Goal: Check status: Check status

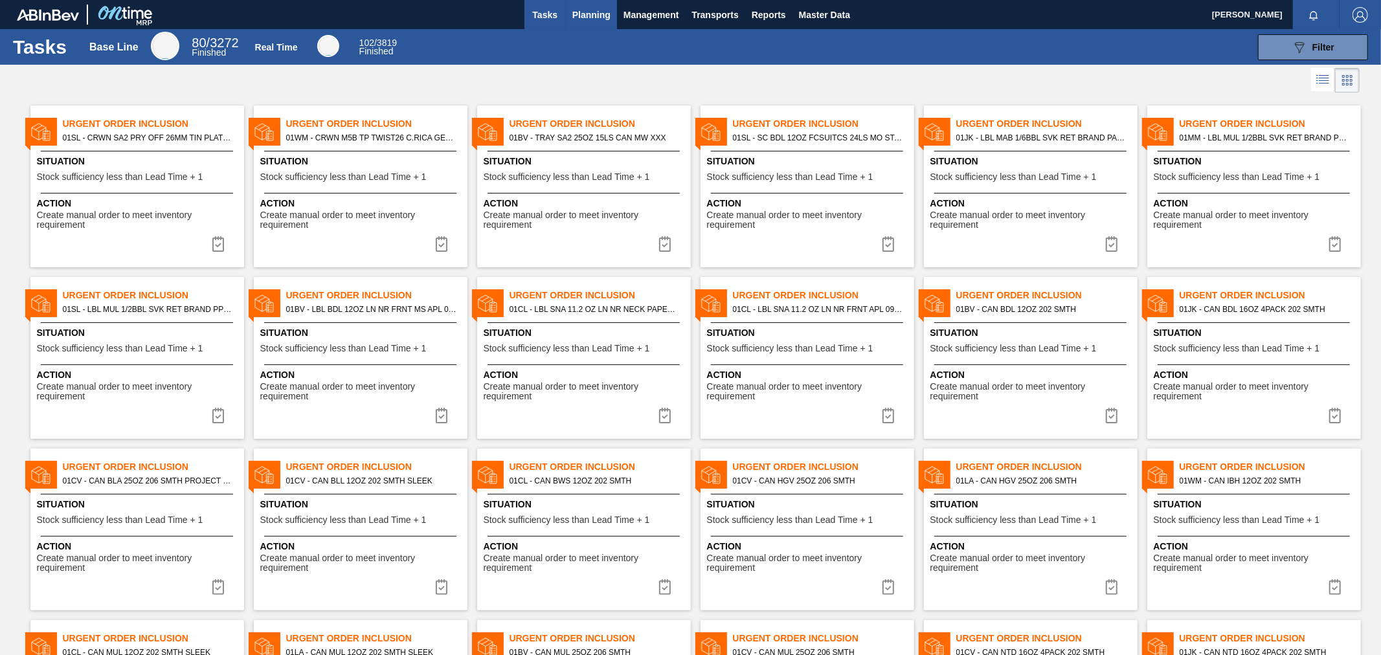
click at [583, 22] on span "Planning" at bounding box center [591, 15] width 38 height 16
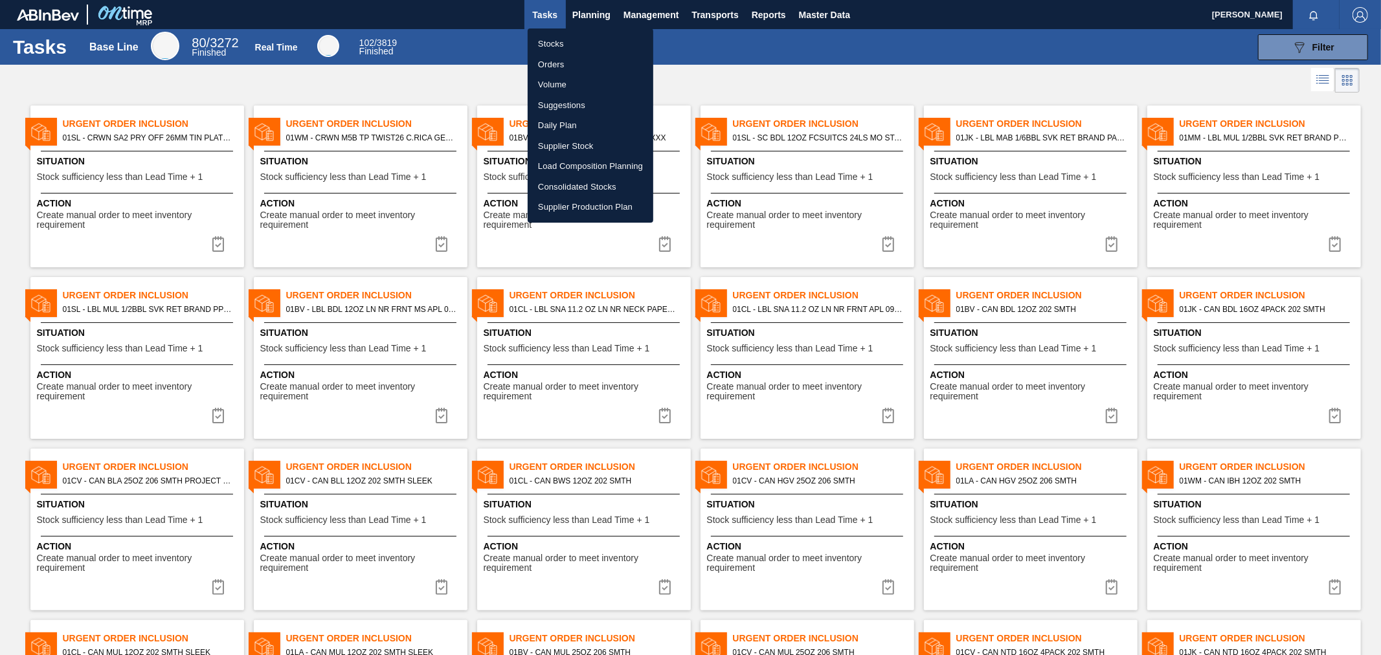
click at [550, 63] on li "Orders" at bounding box center [591, 64] width 126 height 21
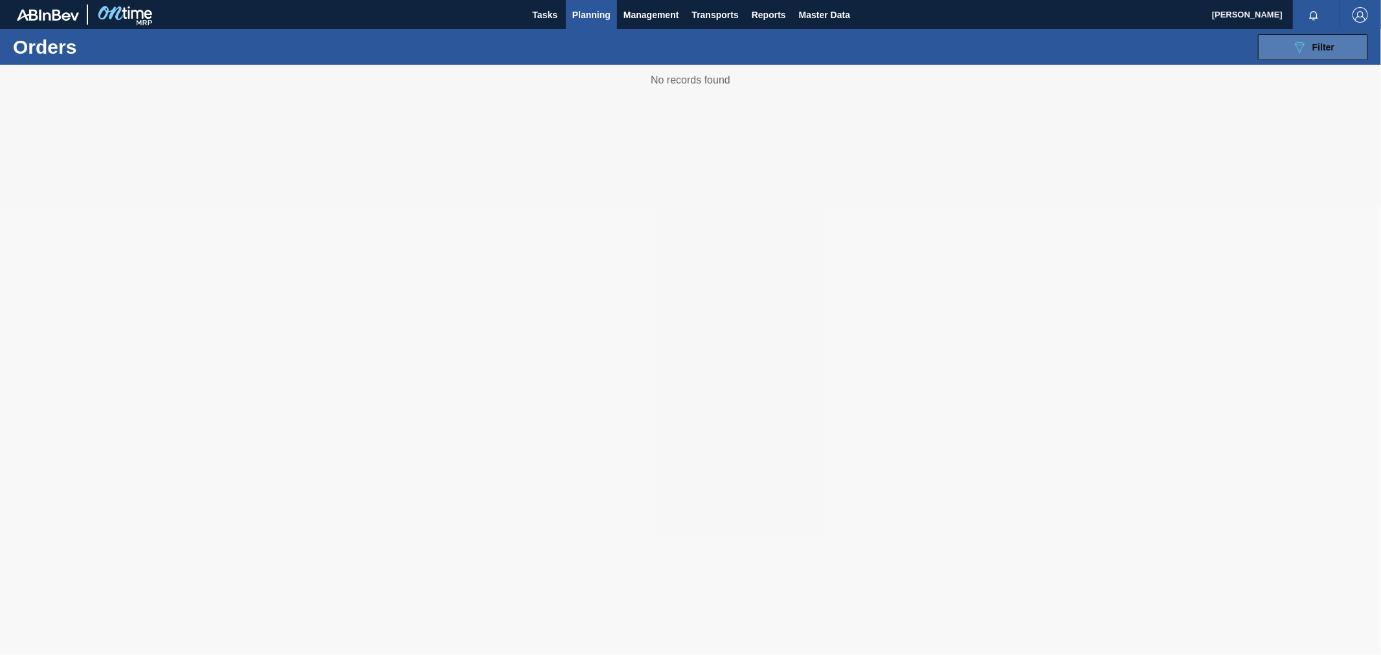
click at [1318, 47] on span "Filter" at bounding box center [1323, 47] width 22 height 10
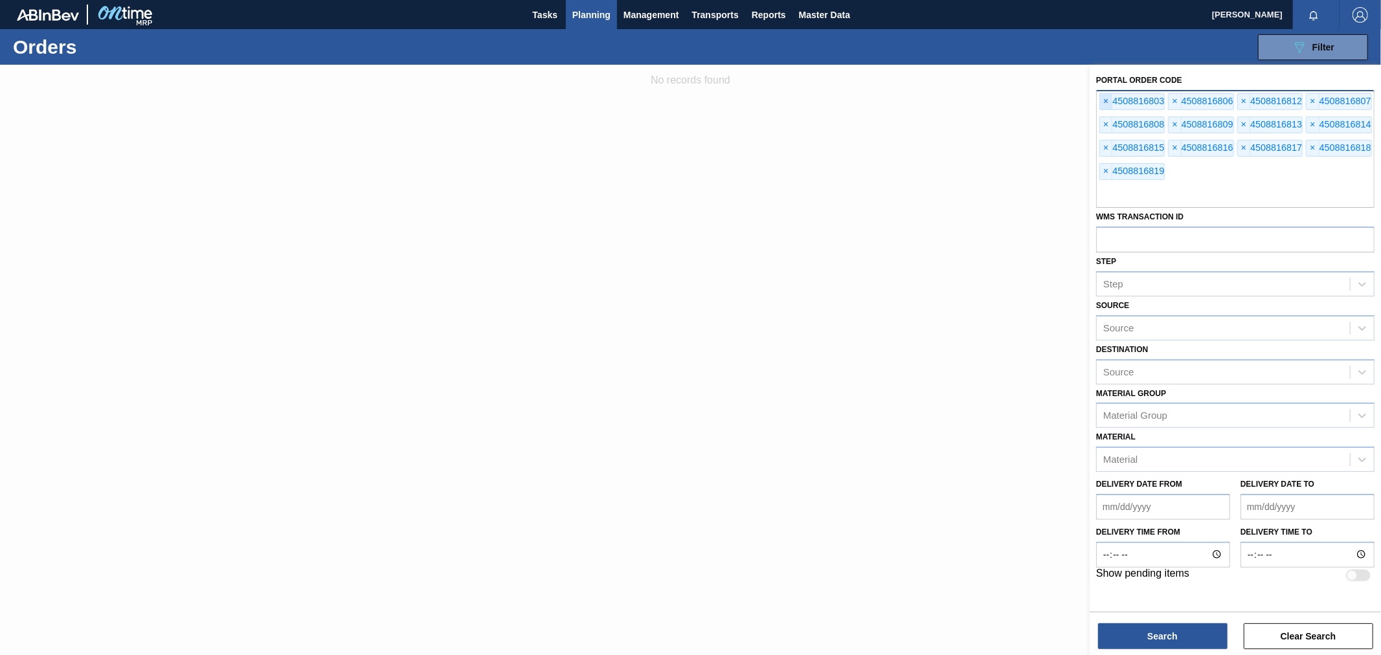
click at [1102, 101] on span "×" at bounding box center [1106, 102] width 12 height 16
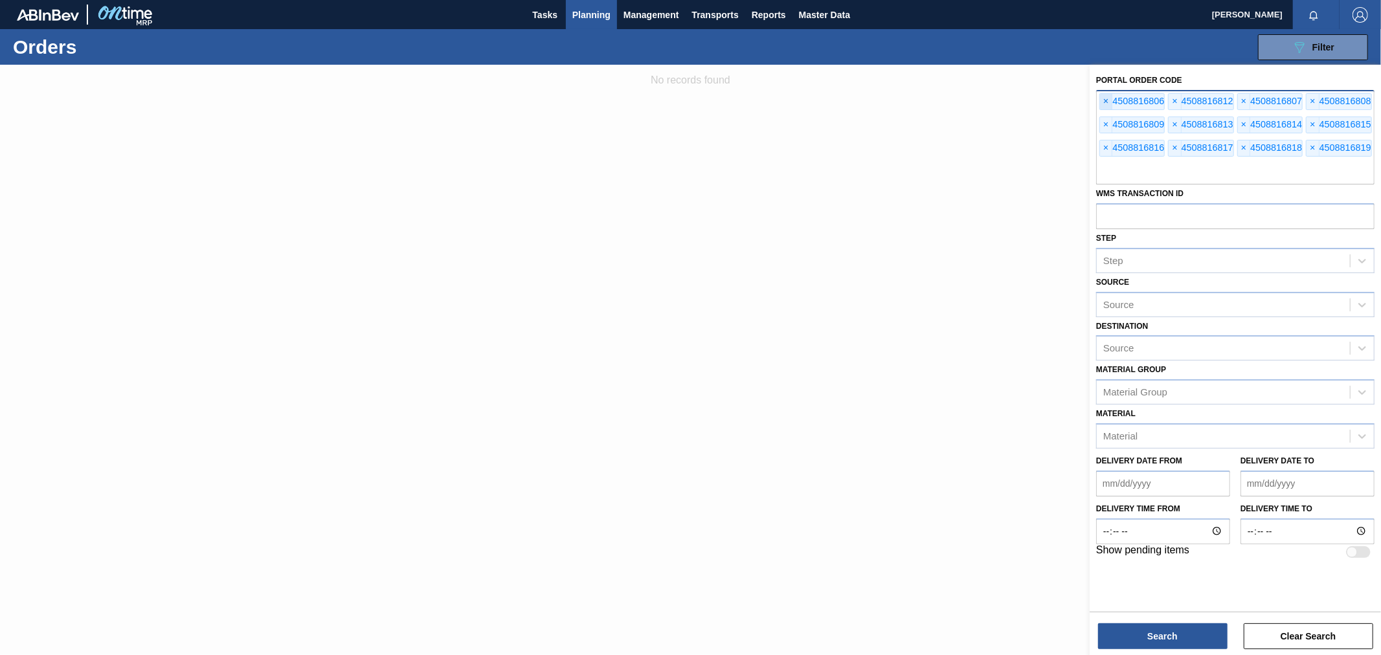
click at [1102, 101] on span "×" at bounding box center [1106, 102] width 12 height 16
click at [1102, 100] on span "×" at bounding box center [1106, 102] width 12 height 16
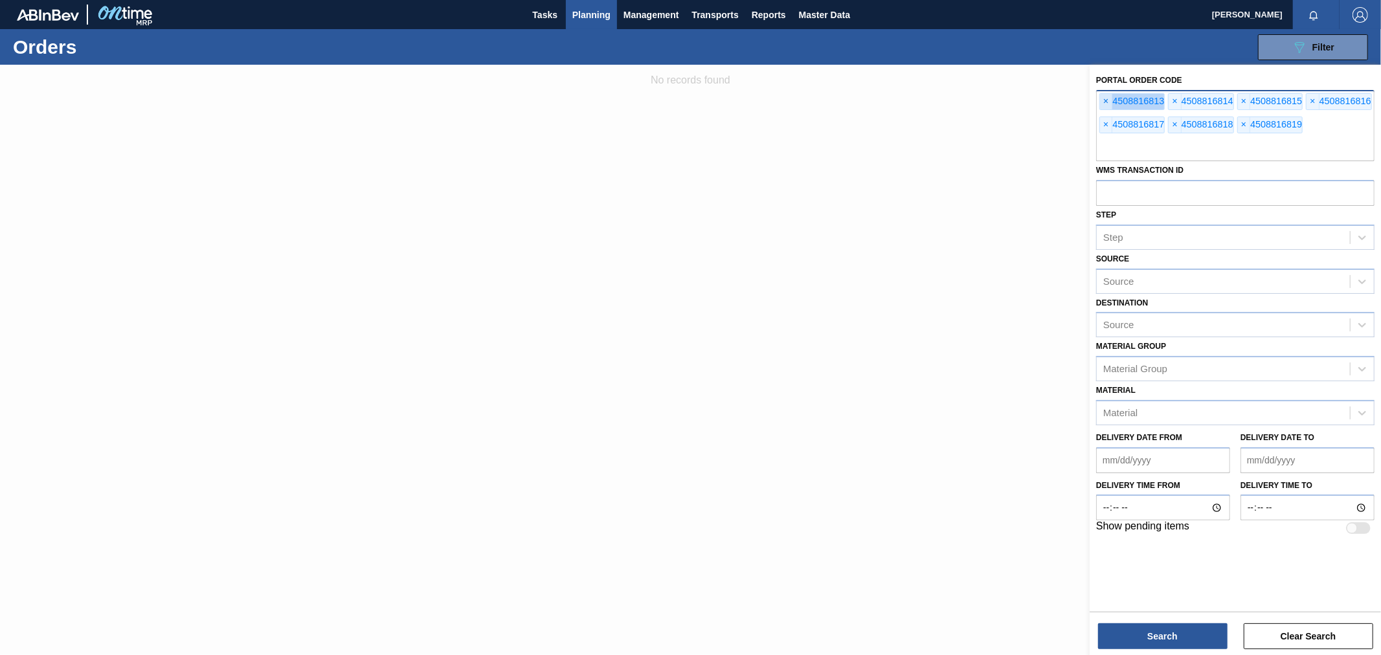
click at [1102, 100] on span "×" at bounding box center [1106, 102] width 12 height 16
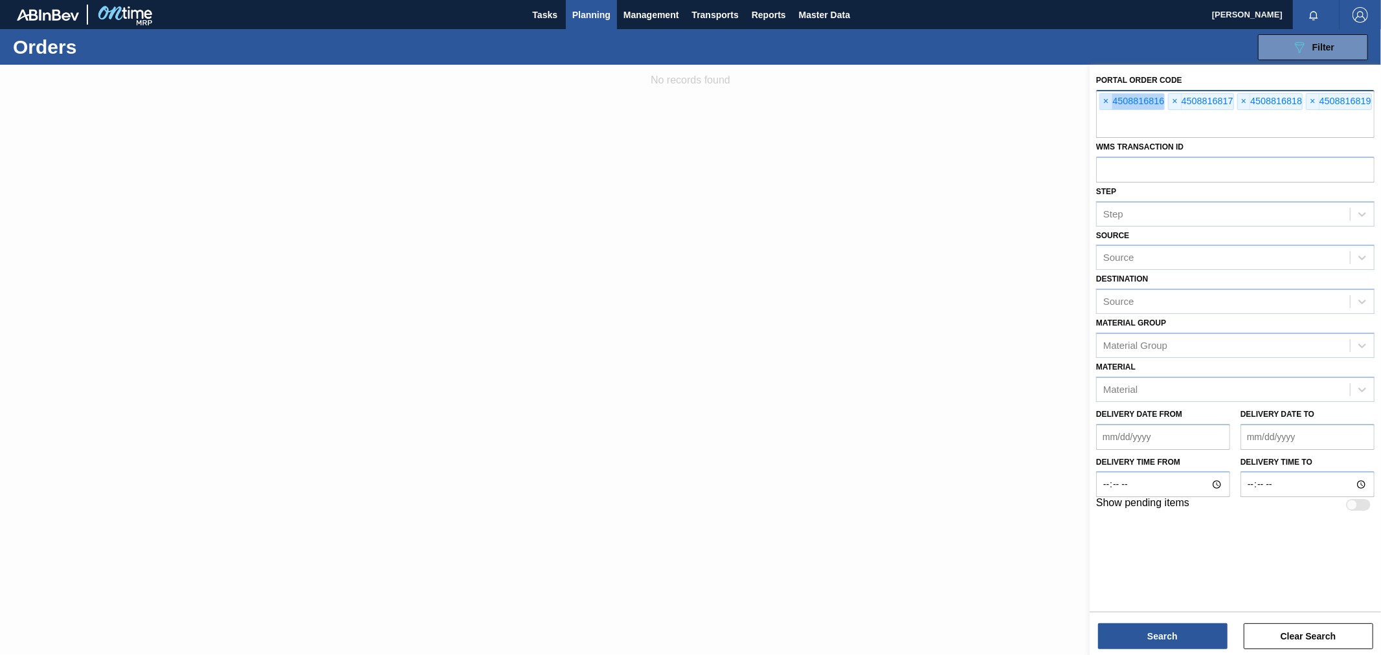
click at [1102, 100] on span "×" at bounding box center [1106, 102] width 12 height 16
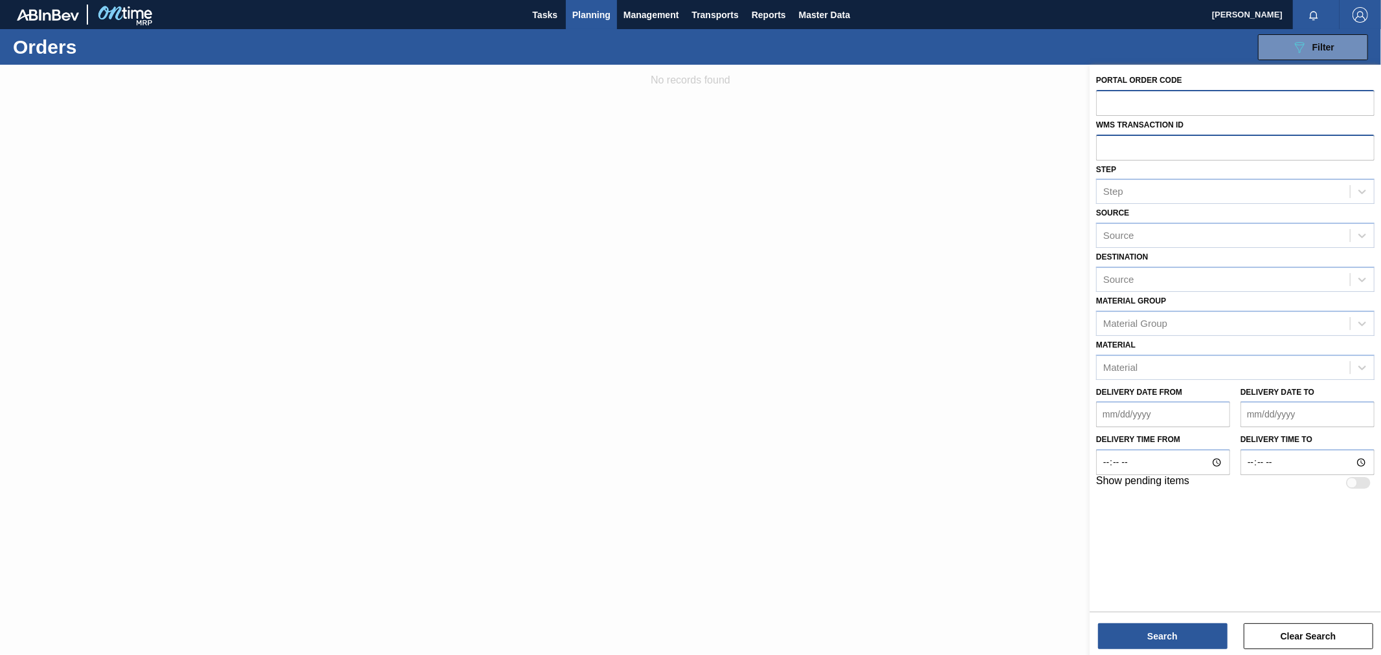
click at [1149, 150] on input "text" at bounding box center [1235, 147] width 278 height 25
paste input "677151"
type input "677151"
click at [1188, 641] on button "Search" at bounding box center [1162, 636] width 129 height 26
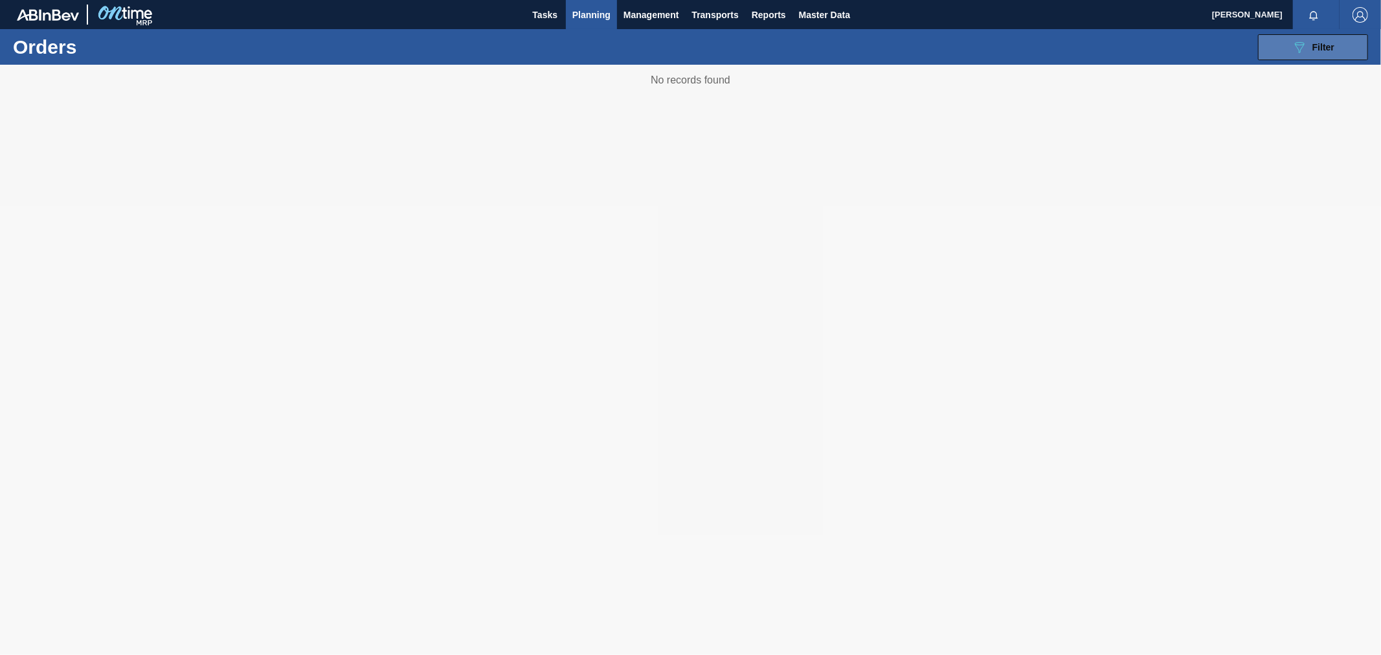
click at [1335, 45] on button "089F7B8B-B2A5-4AFE-B5C0-19BA573D28AC Filter" at bounding box center [1313, 47] width 110 height 26
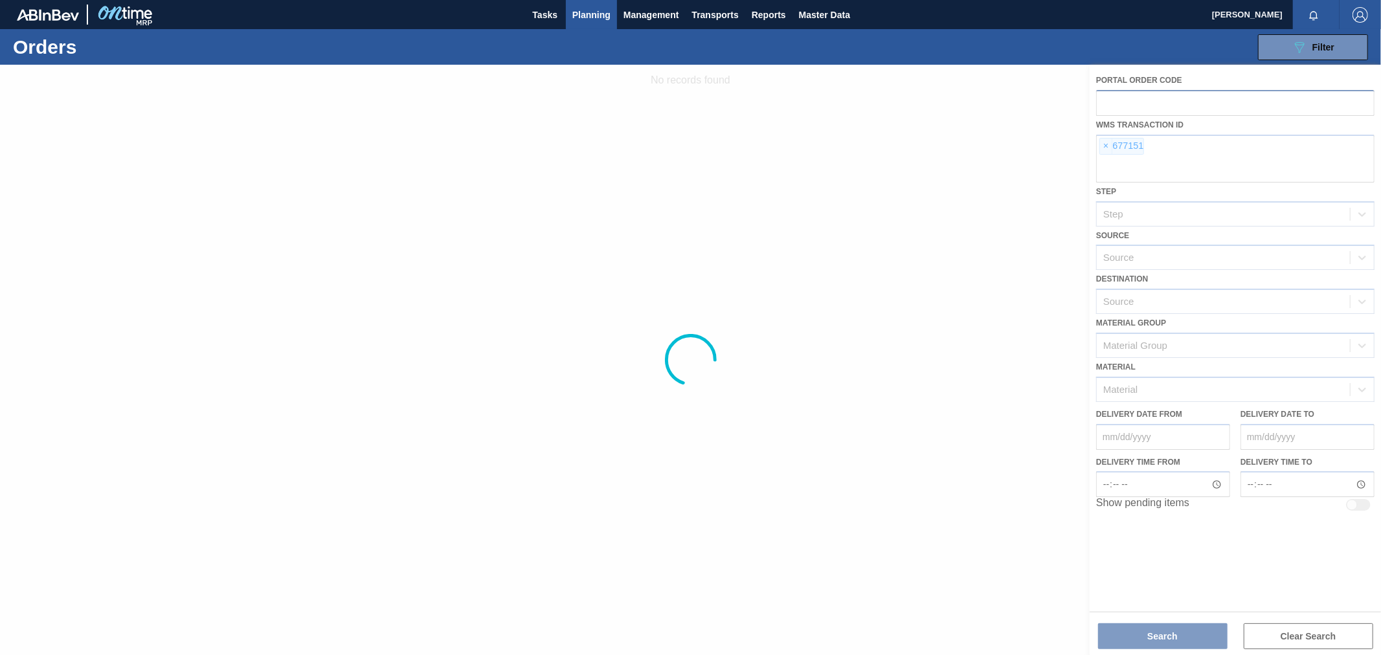
click at [1102, 151] on div at bounding box center [690, 360] width 1381 height 590
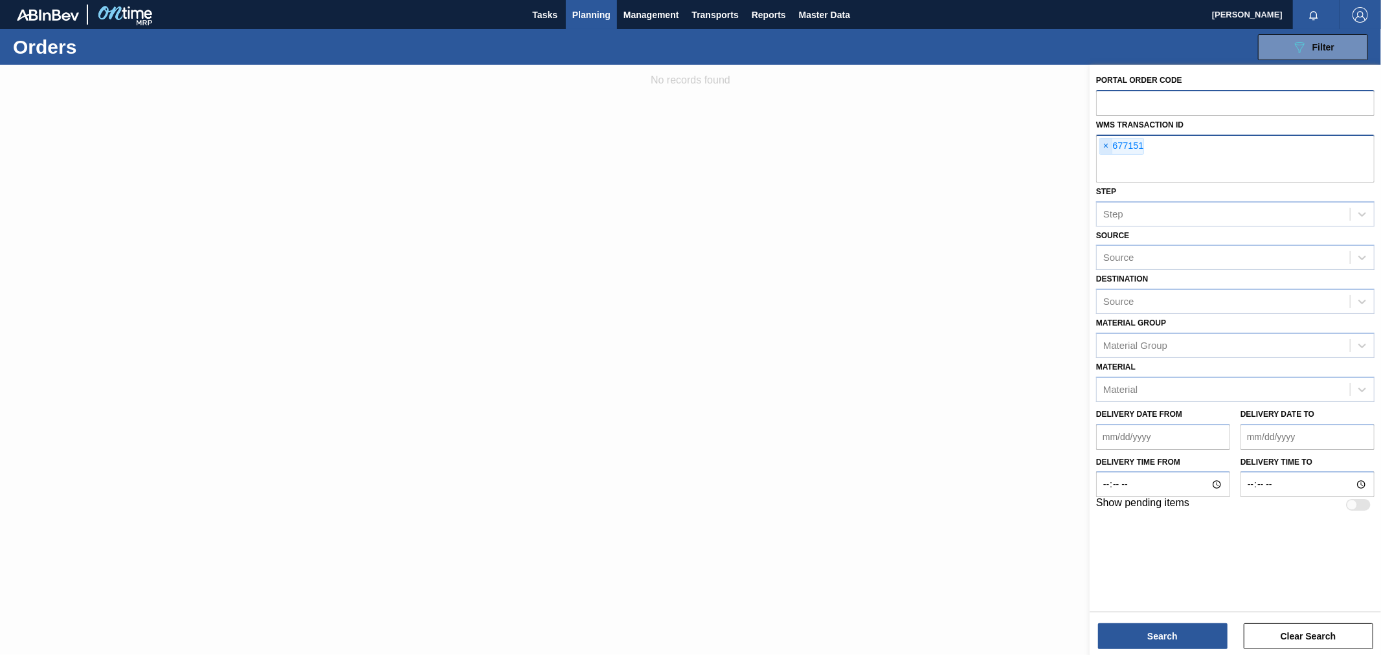
click at [1102, 151] on span "×" at bounding box center [1106, 147] width 12 height 16
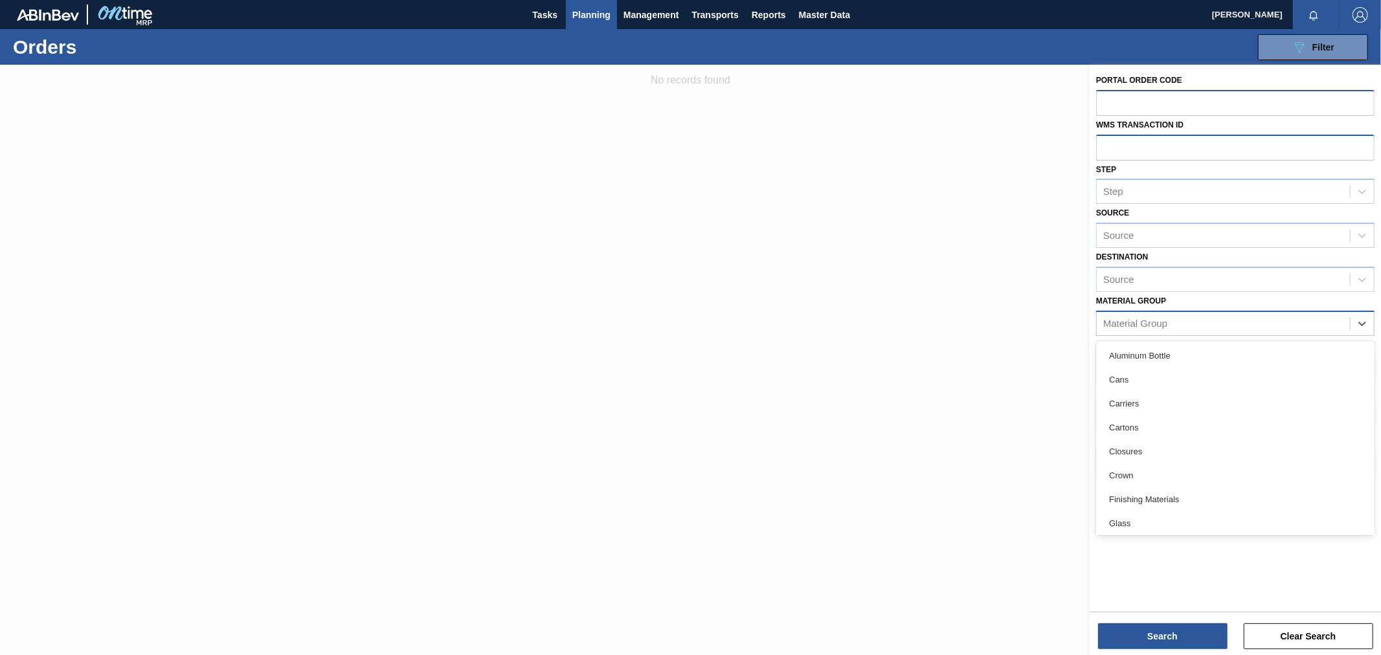
click at [1120, 325] on div "Material Group" at bounding box center [1135, 323] width 64 height 11
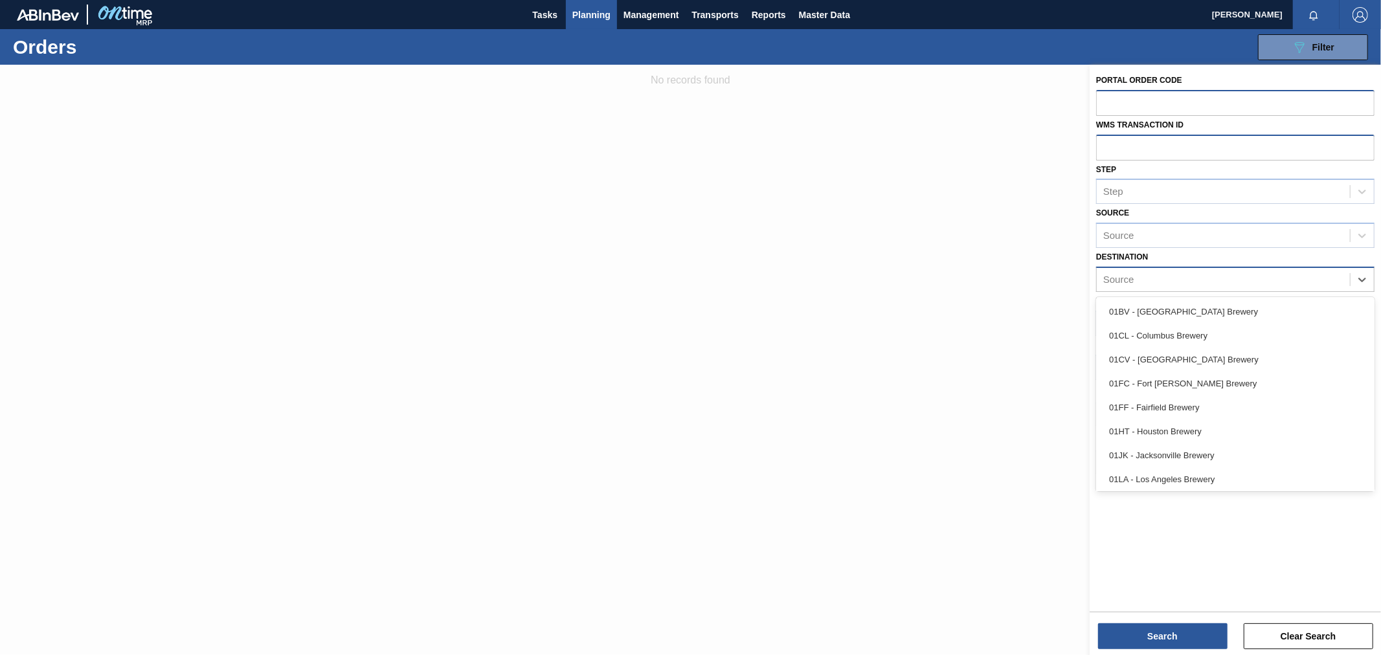
click at [1187, 285] on div "Source" at bounding box center [1222, 279] width 253 height 19
click at [1218, 254] on div "Destination option 01BV - [GEOGRAPHIC_DATA] Brewery focused, 1 of 12. 12 result…" at bounding box center [1235, 270] width 278 height 44
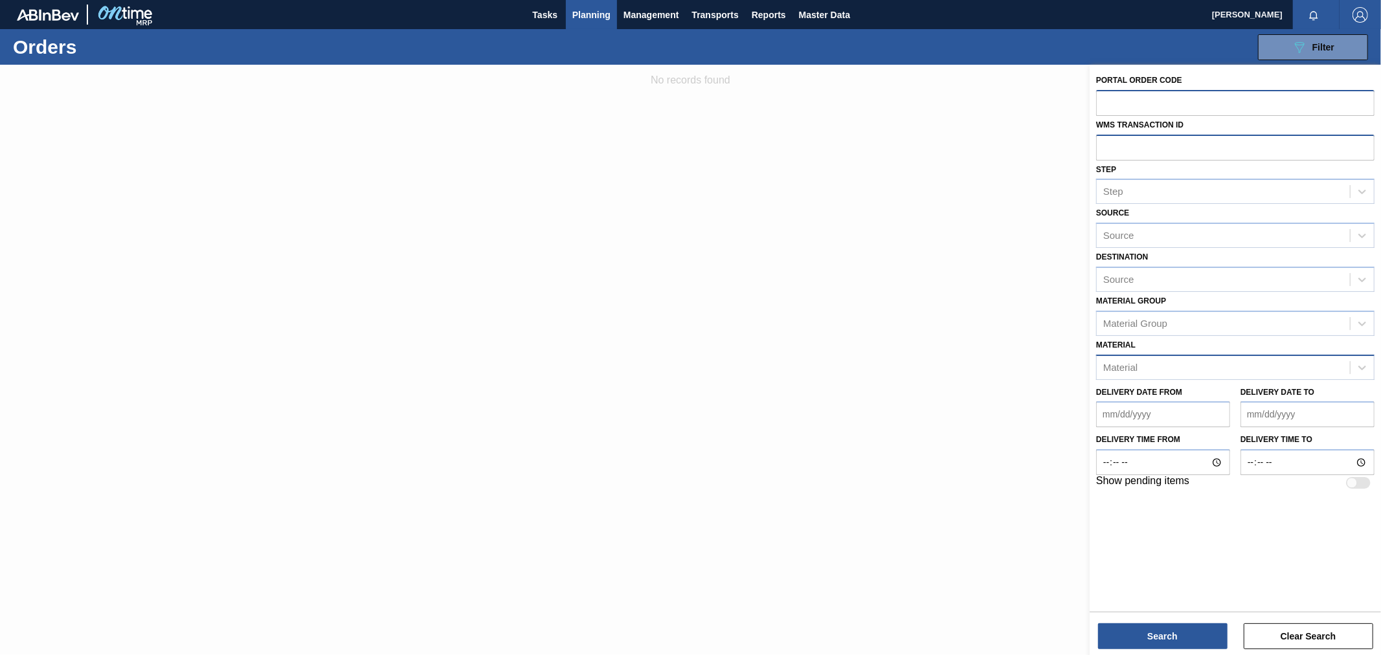
click at [1129, 373] on div "Material" at bounding box center [1222, 367] width 253 height 19
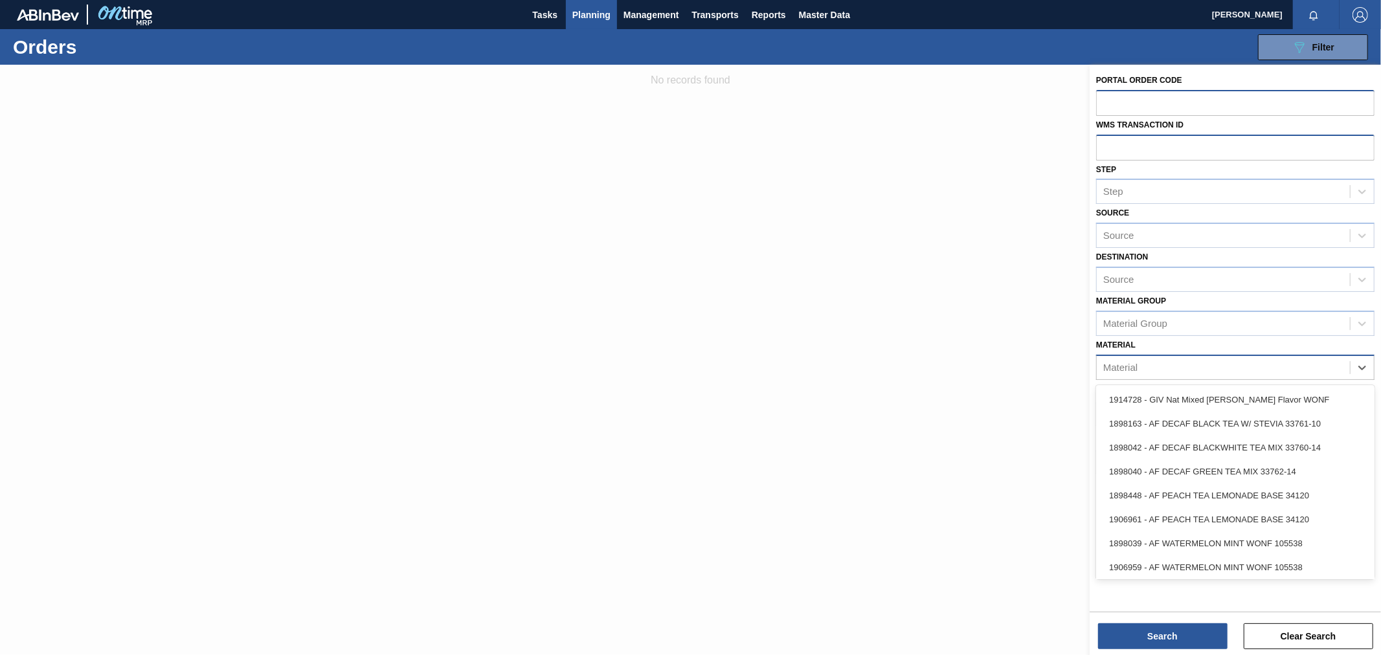
paste input "677151"
type input "677151"
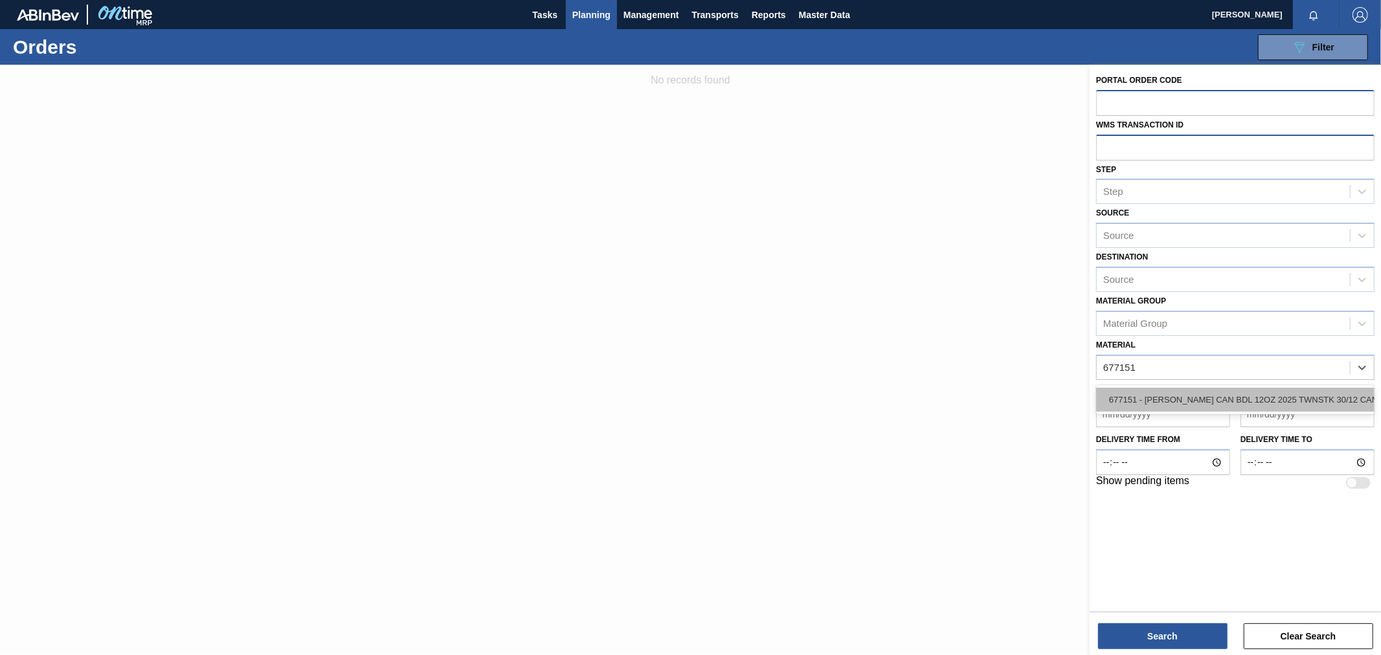
click at [1137, 405] on div "677151 - [PERSON_NAME] CAN BDL 12OZ 2025 TWNSTK 30/12 CAN" at bounding box center [1235, 400] width 278 height 24
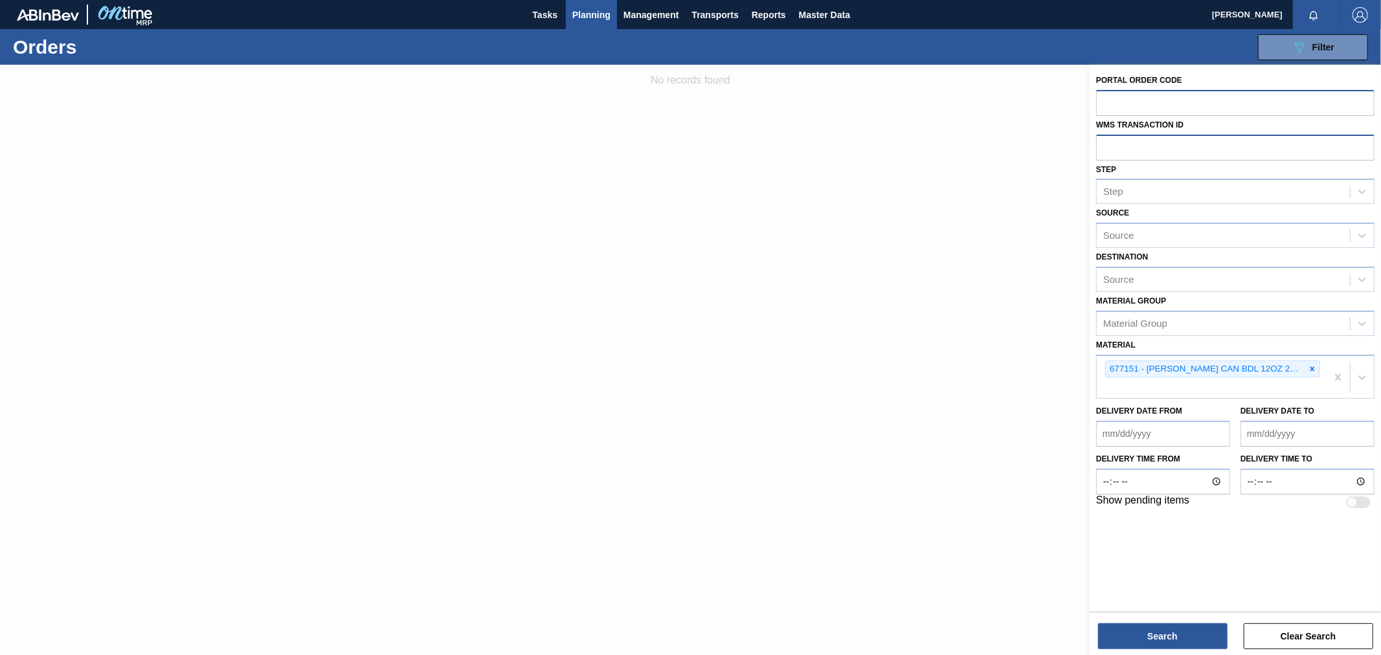
click at [1347, 563] on div "Portal Order Code WMS Transaction ID Step Step Source Source Destination Source…" at bounding box center [1234, 337] width 291 height 544
click at [1124, 148] on input "text" at bounding box center [1235, 147] width 278 height 25
paste input "697862"
type input "697862"
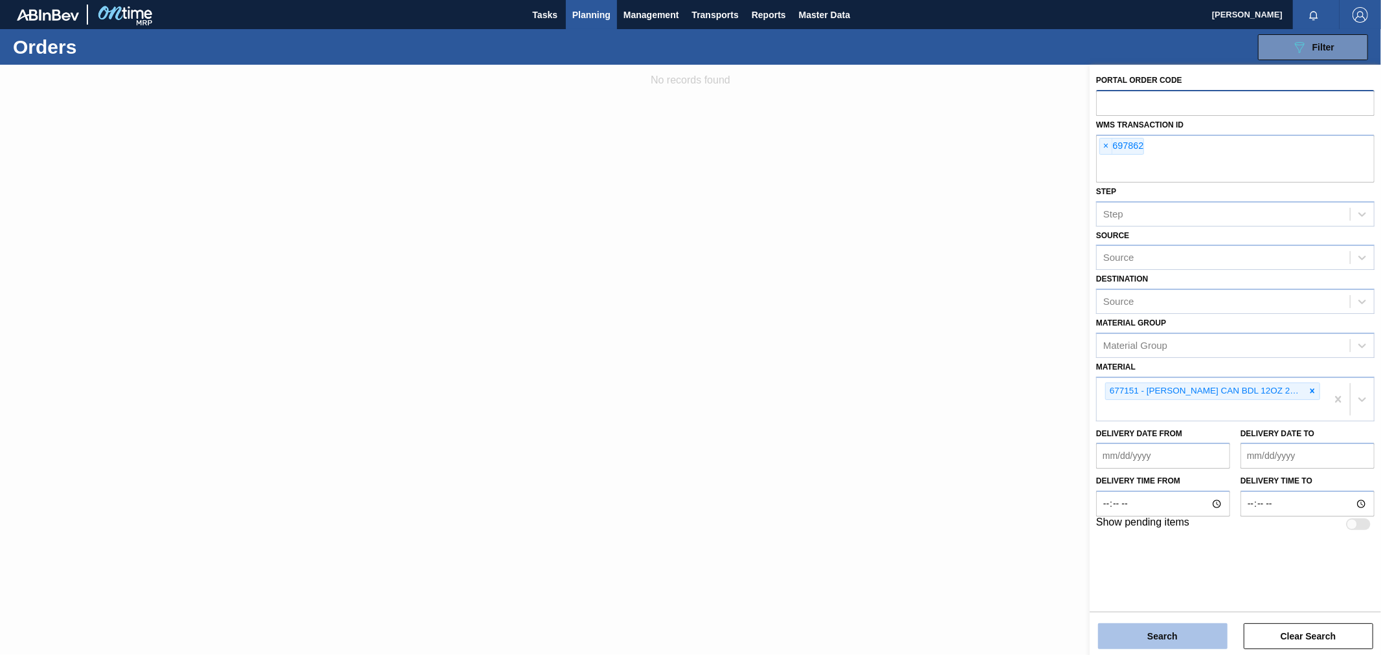
click at [1175, 636] on button "Search" at bounding box center [1162, 636] width 129 height 26
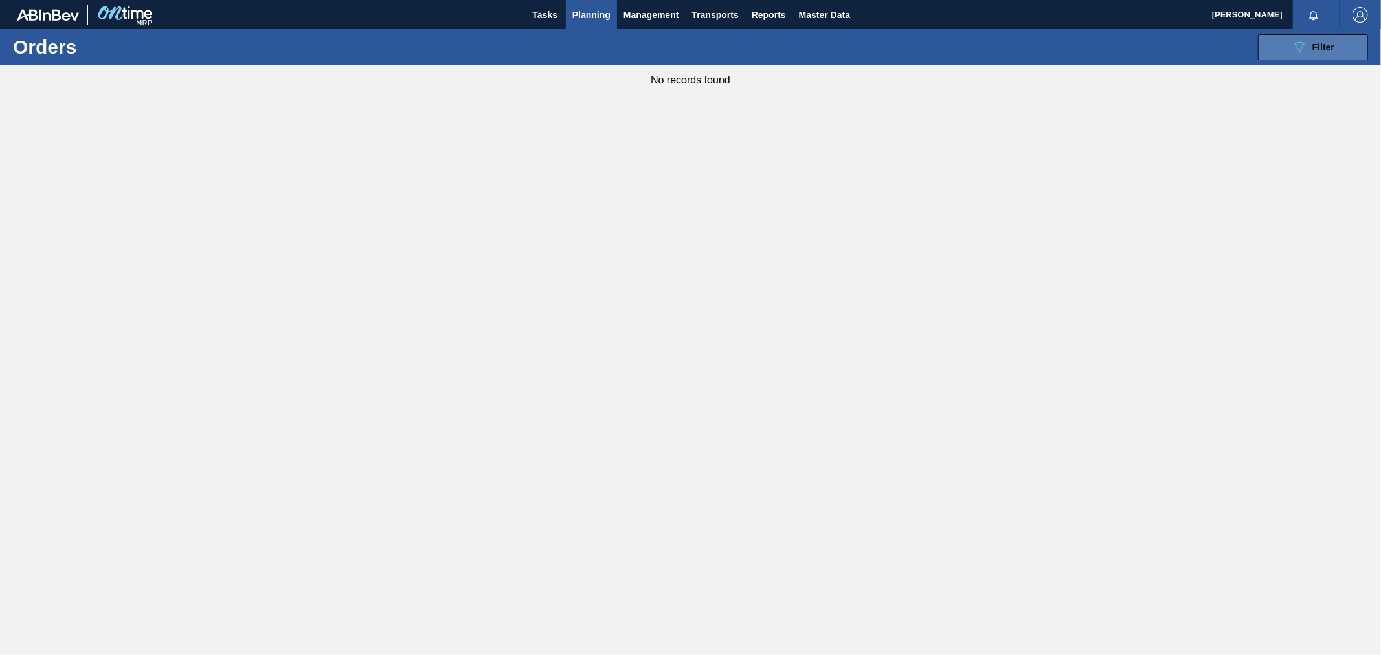
click at [1350, 47] on button "089F7B8B-B2A5-4AFE-B5C0-19BA573D28AC Filter" at bounding box center [1313, 47] width 110 height 26
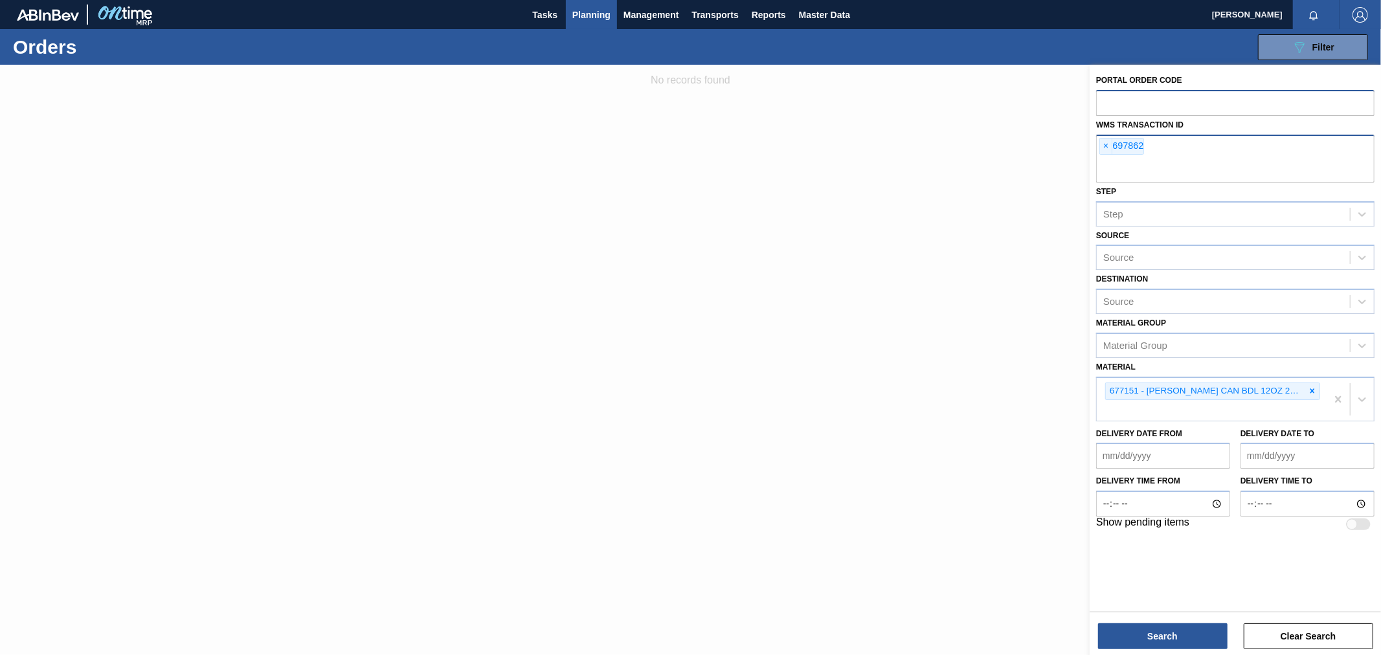
click at [1106, 144] on span "×" at bounding box center [1106, 147] width 12 height 16
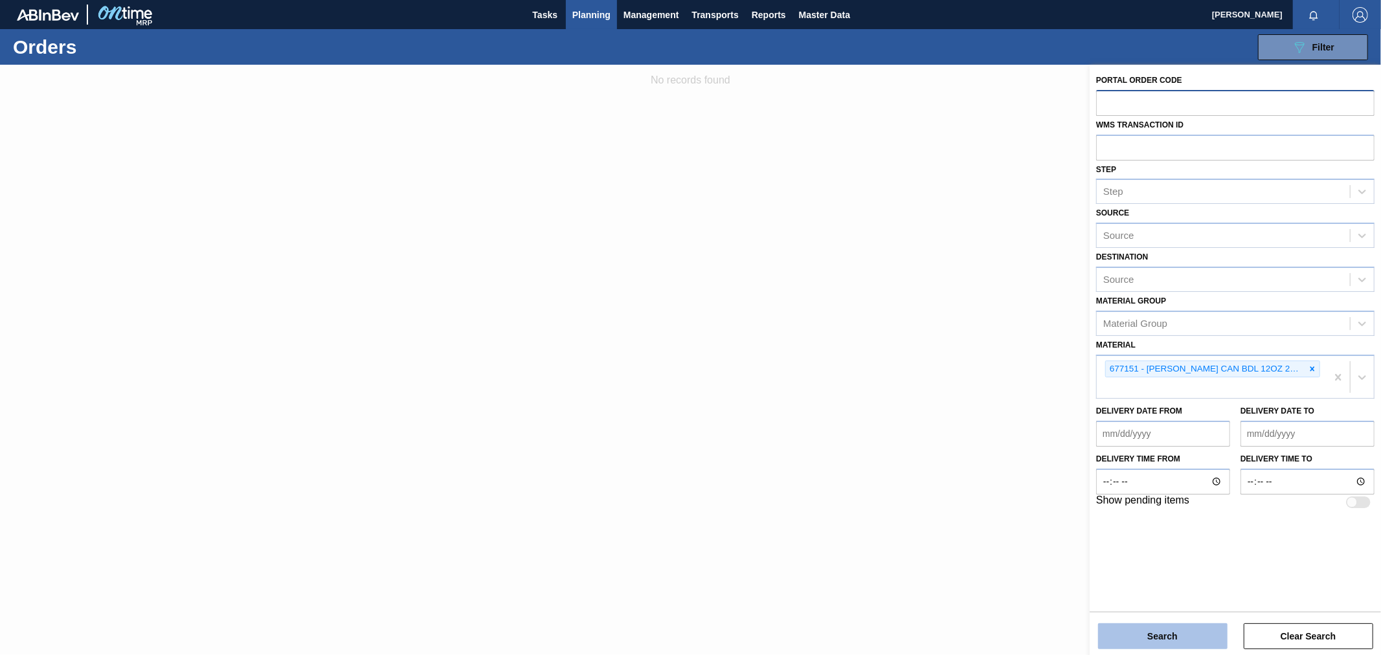
click at [1186, 631] on button "Search" at bounding box center [1162, 636] width 129 height 26
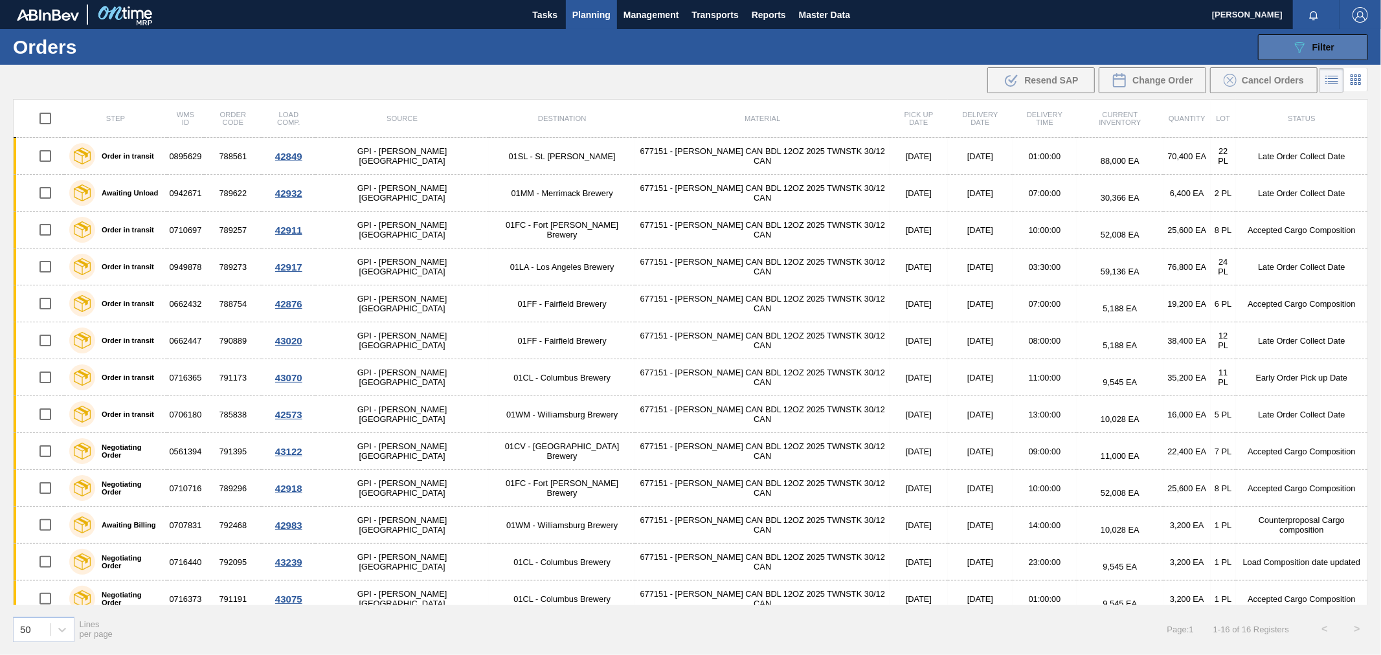
click at [1306, 49] on icon "089F7B8B-B2A5-4AFE-B5C0-19BA573D28AC" at bounding box center [1299, 47] width 16 height 16
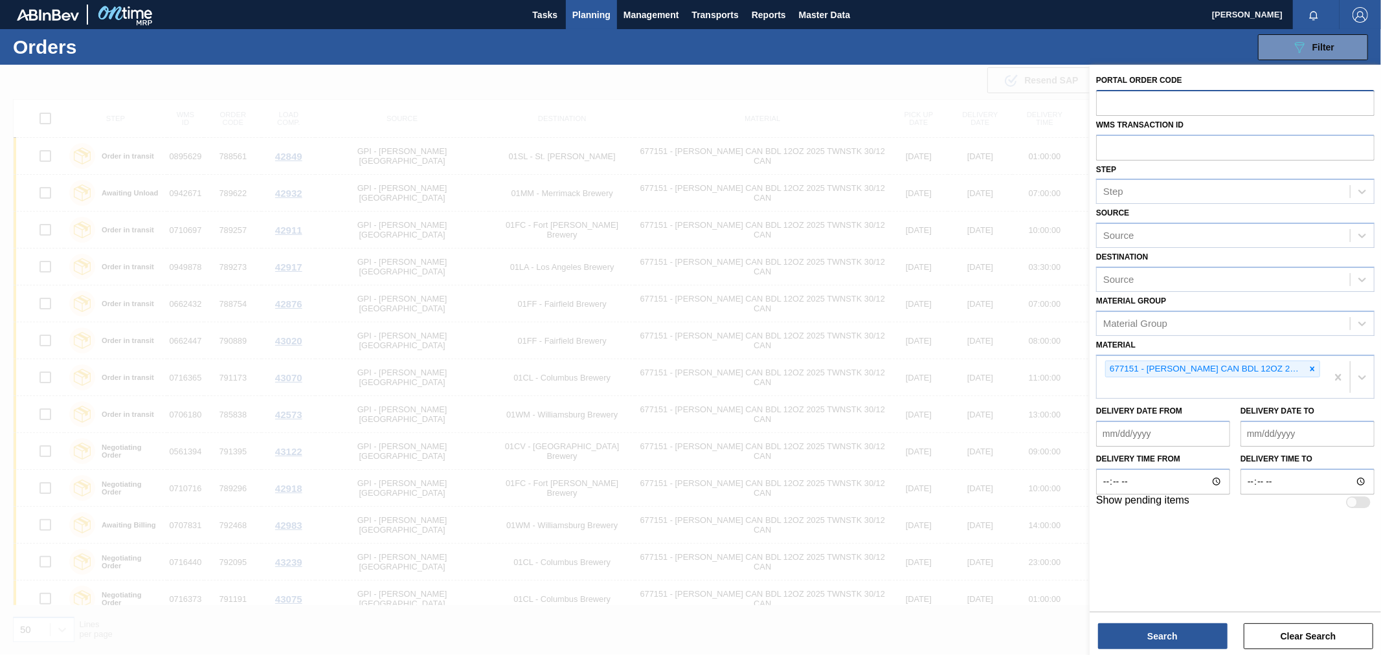
click at [1214, 100] on input "text" at bounding box center [1235, 102] width 278 height 25
paste input "697862"
type input "697862"
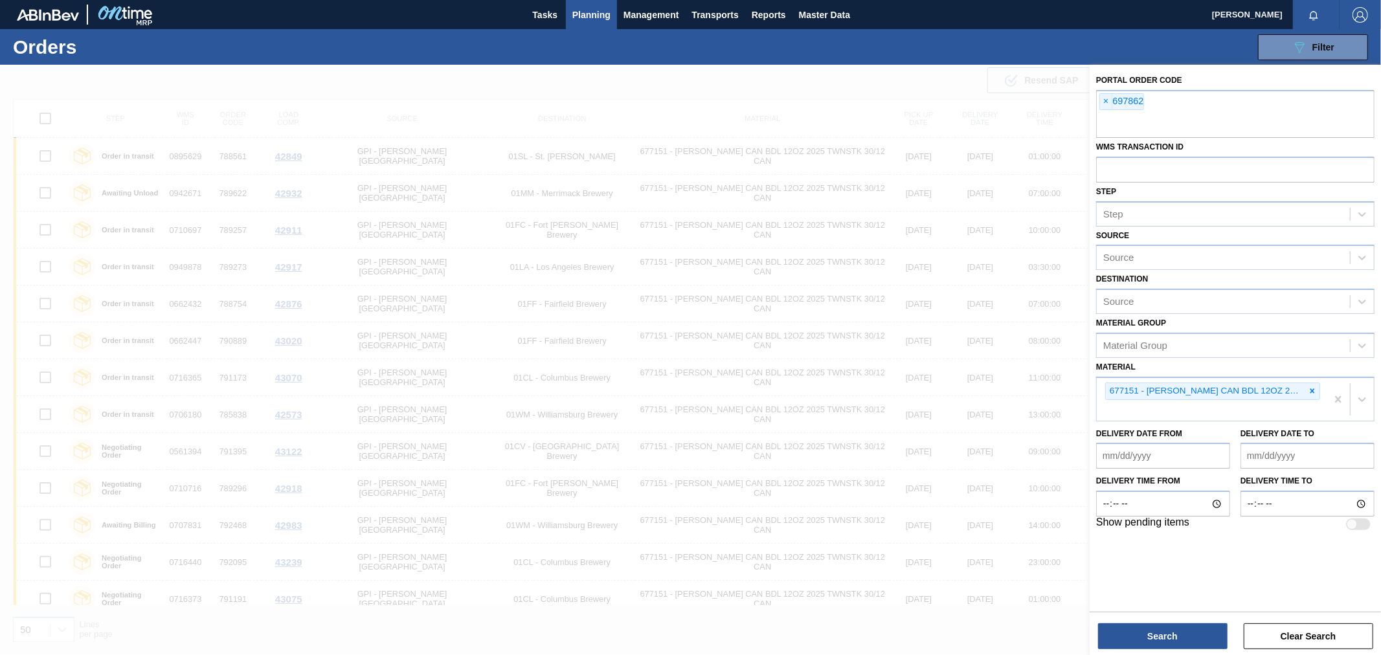
click at [1204, 568] on div "Portal Order Code × 697862 WMS Transaction ID Step Step Source Source Destinati…" at bounding box center [1234, 337] width 291 height 544
click at [1181, 648] on button "Search" at bounding box center [1162, 636] width 129 height 26
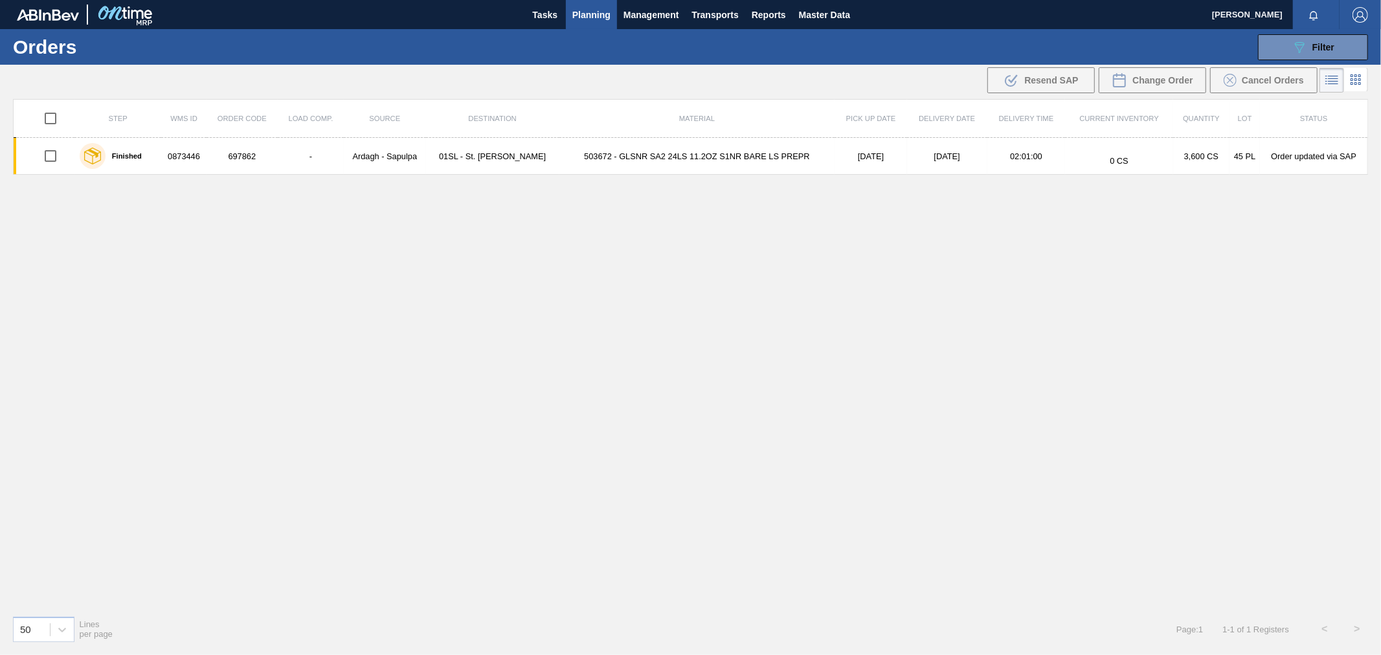
click at [718, 162] on td "503672 - GLSNR SA2 24LS 11.2OZ S1NR BARE LS PREPR" at bounding box center [697, 156] width 276 height 37
click at [1344, 34] on button "089F7B8B-B2A5-4AFE-B5C0-19BA573D28AC Filter" at bounding box center [1313, 47] width 110 height 26
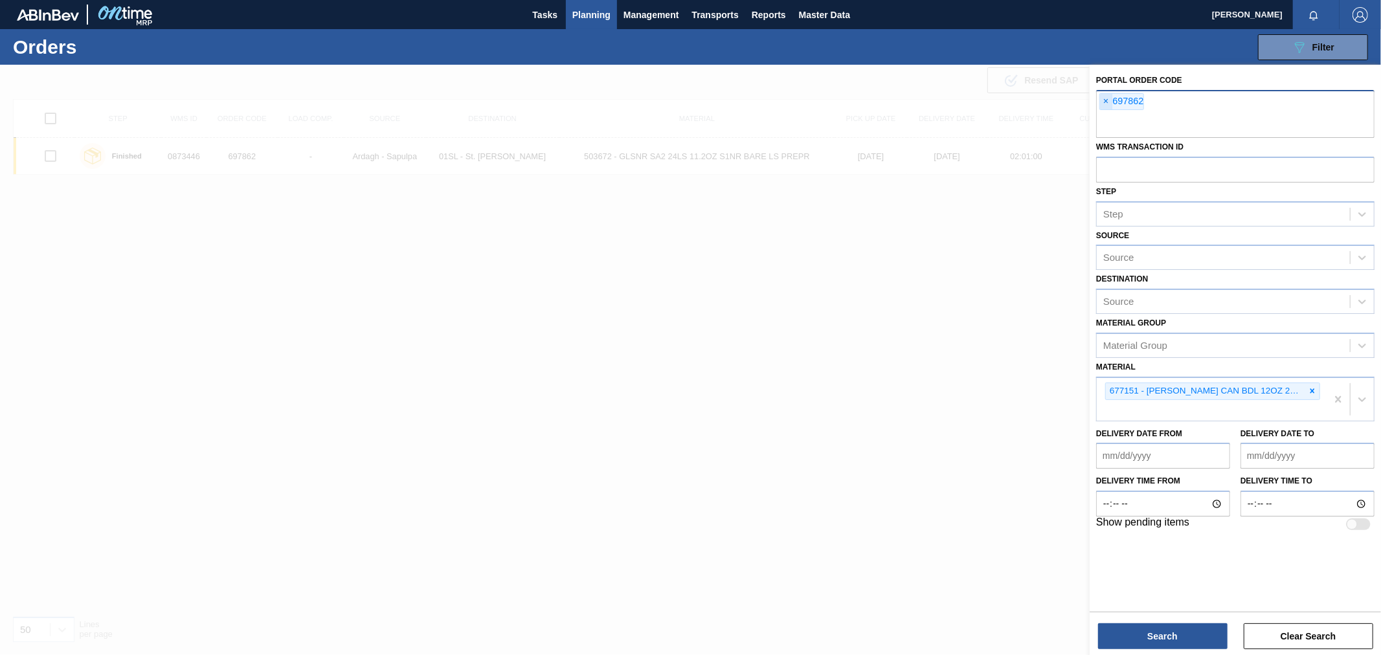
click at [1106, 100] on span "×" at bounding box center [1106, 102] width 12 height 16
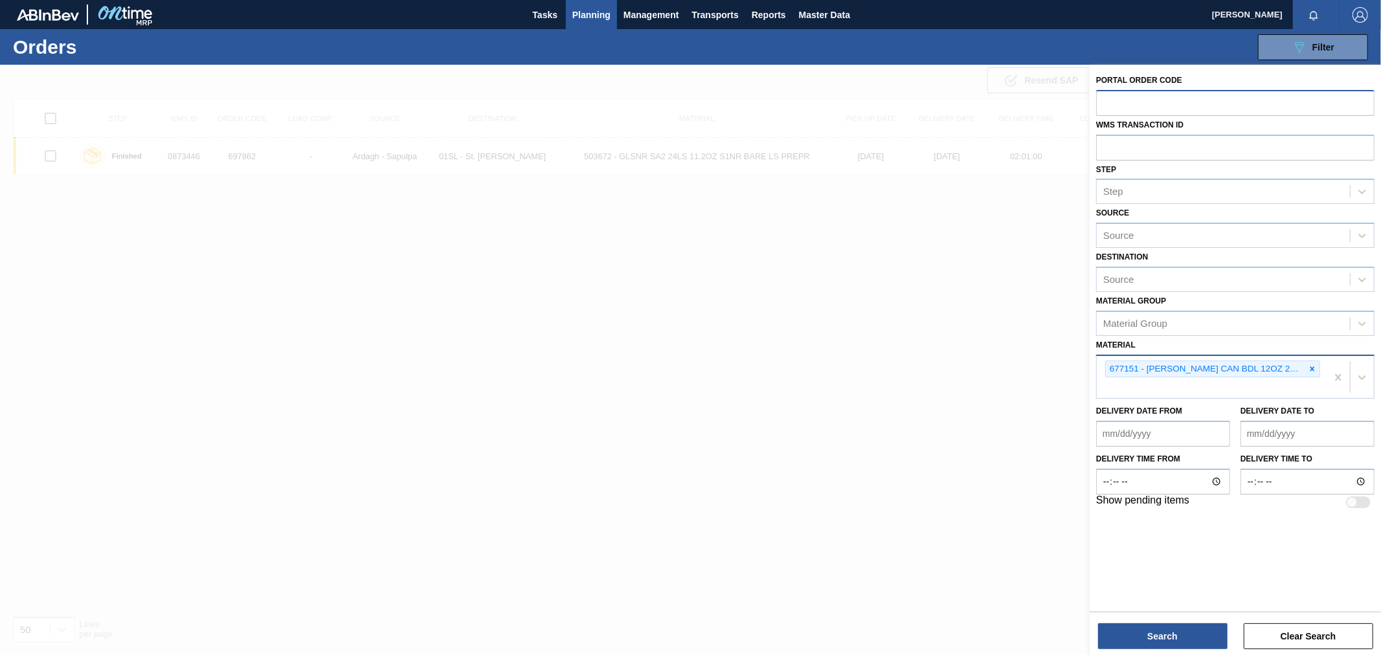
paste input "744816"
type input "744816"
click at [1190, 638] on button "Search" at bounding box center [1162, 636] width 129 height 26
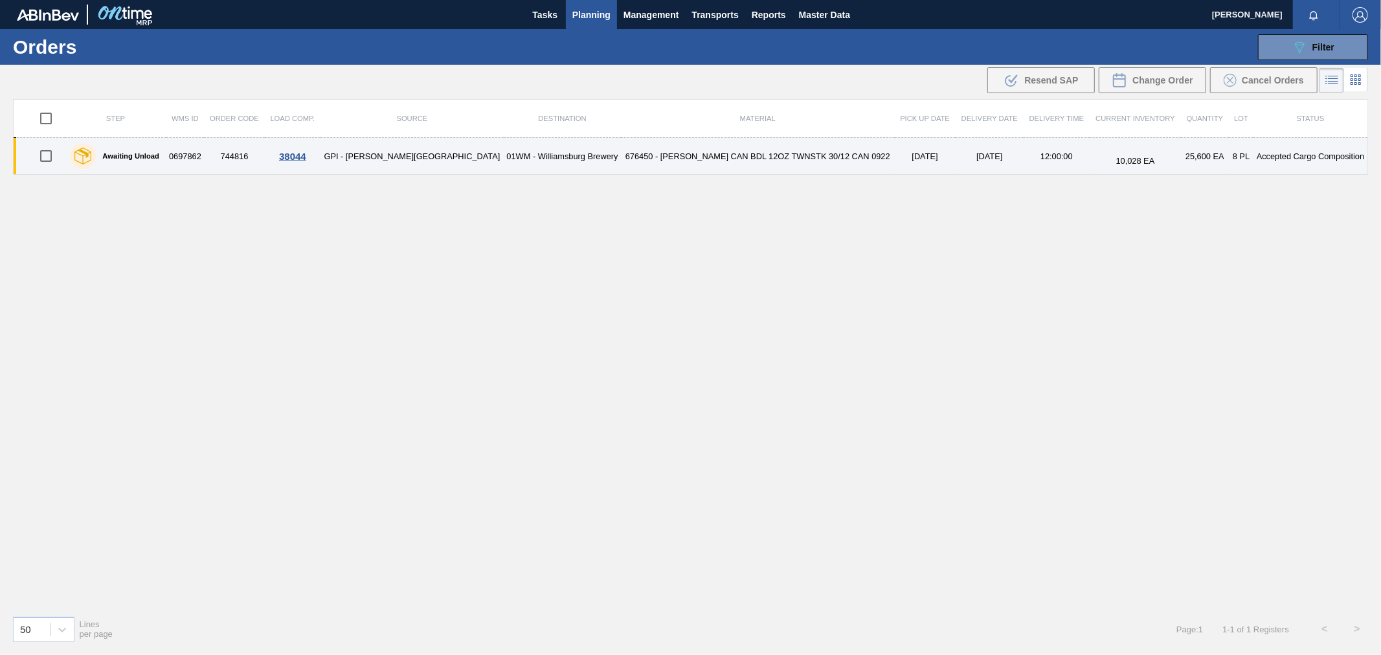
click at [504, 163] on td "01WM - Williamsburg Brewery" at bounding box center [562, 156] width 117 height 37
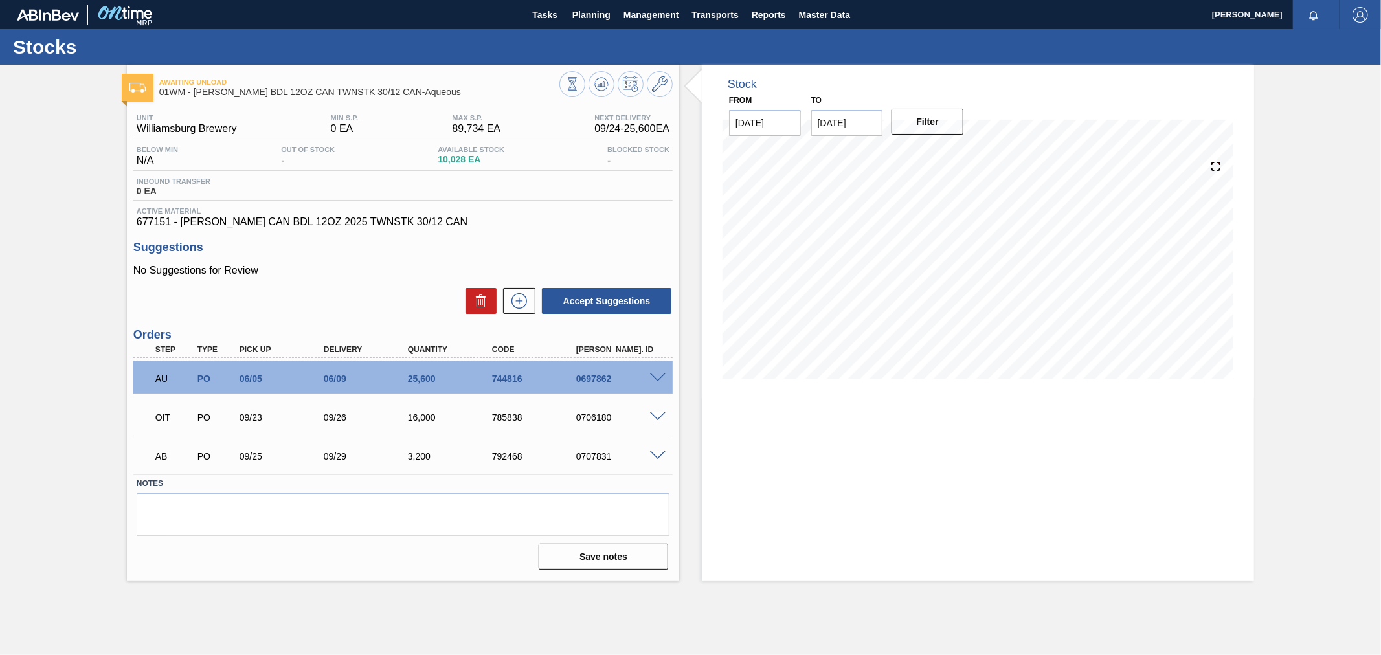
click at [660, 377] on span at bounding box center [658, 378] width 16 height 10
